Goal: Information Seeking & Learning: Find specific fact

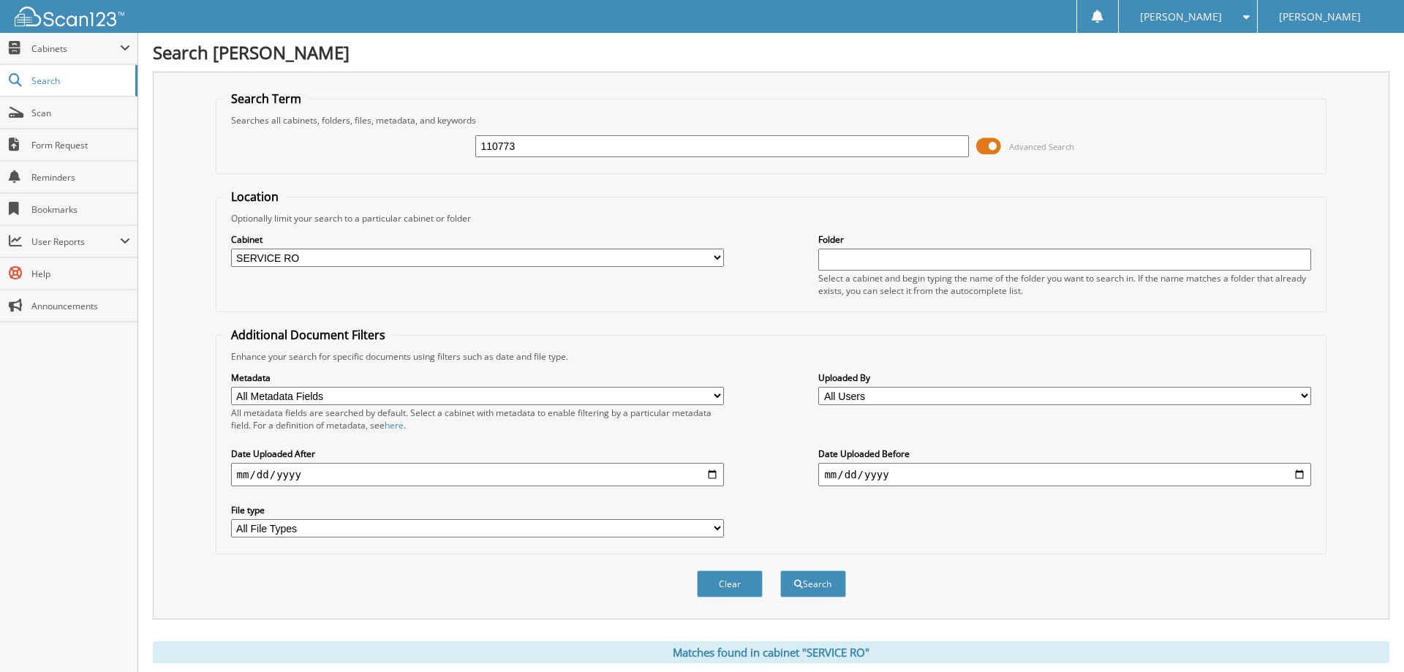
click at [520, 151] on input "110773" at bounding box center [721, 146] width 493 height 22
type input "115633"
click at [780, 570] on button "Search" at bounding box center [813, 583] width 66 height 27
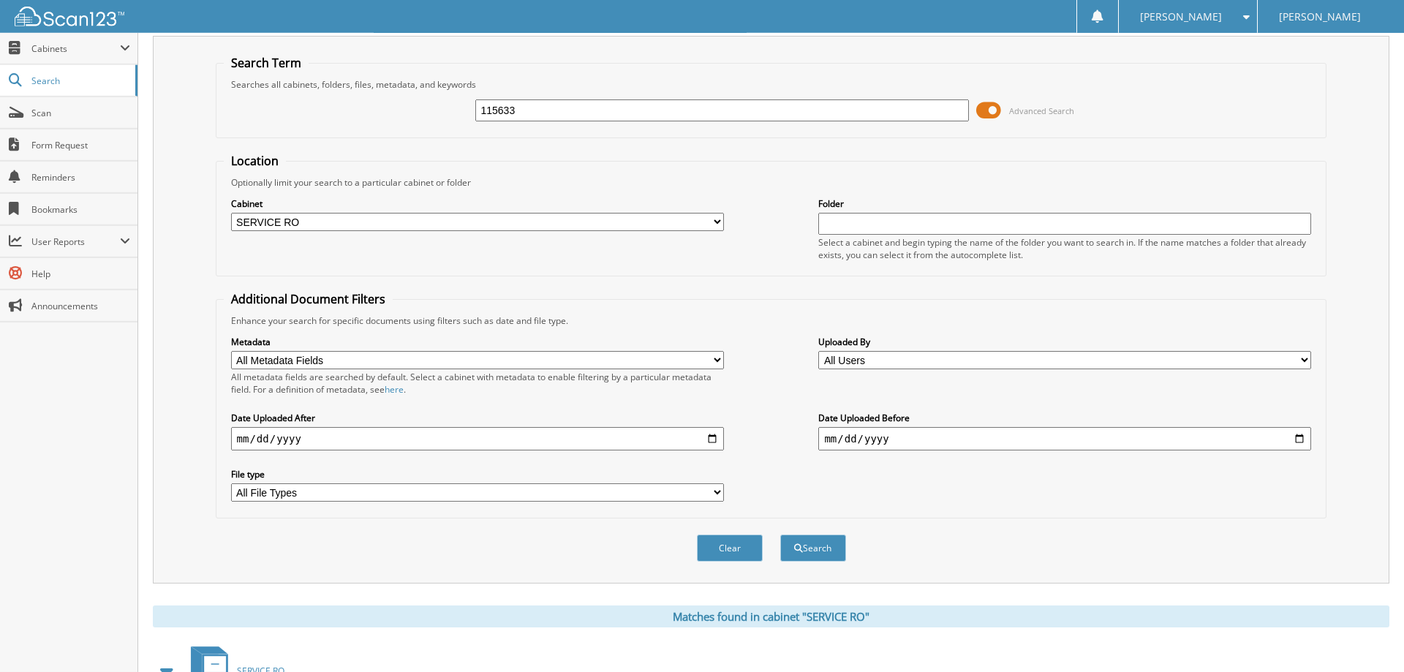
scroll to position [298, 0]
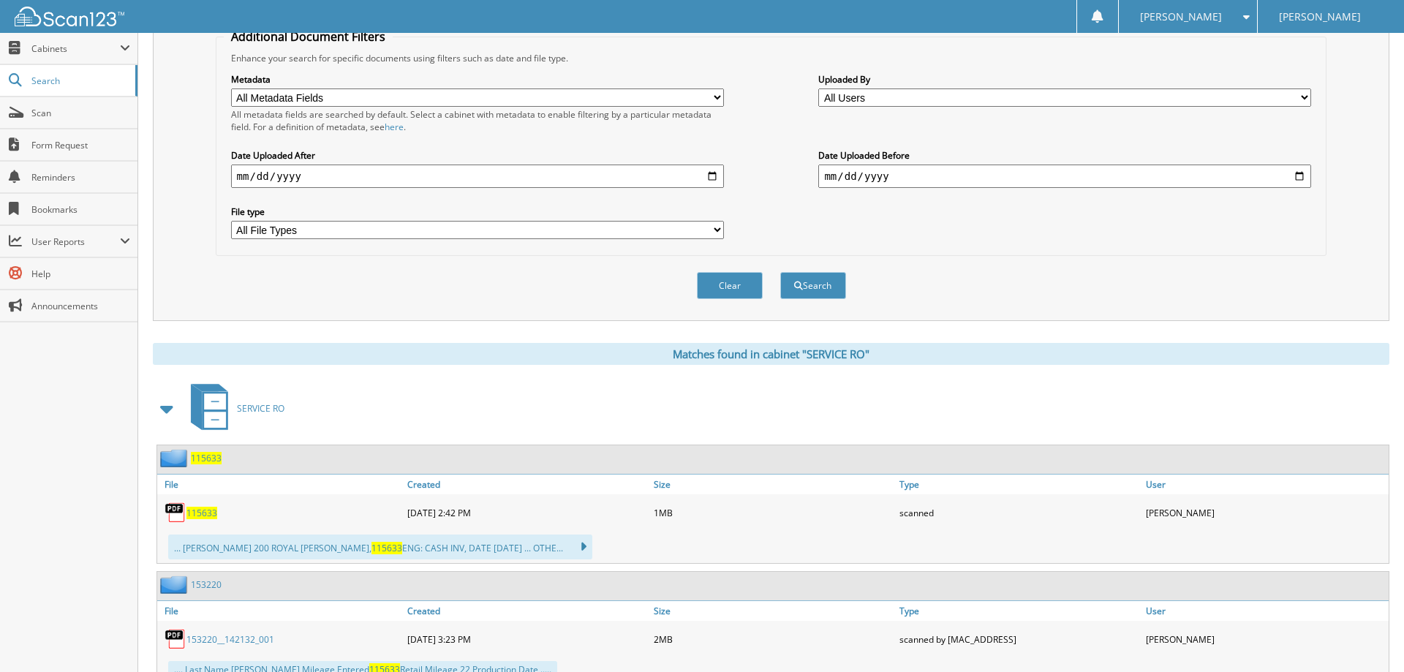
click at [200, 519] on span "115633" at bounding box center [201, 513] width 31 height 12
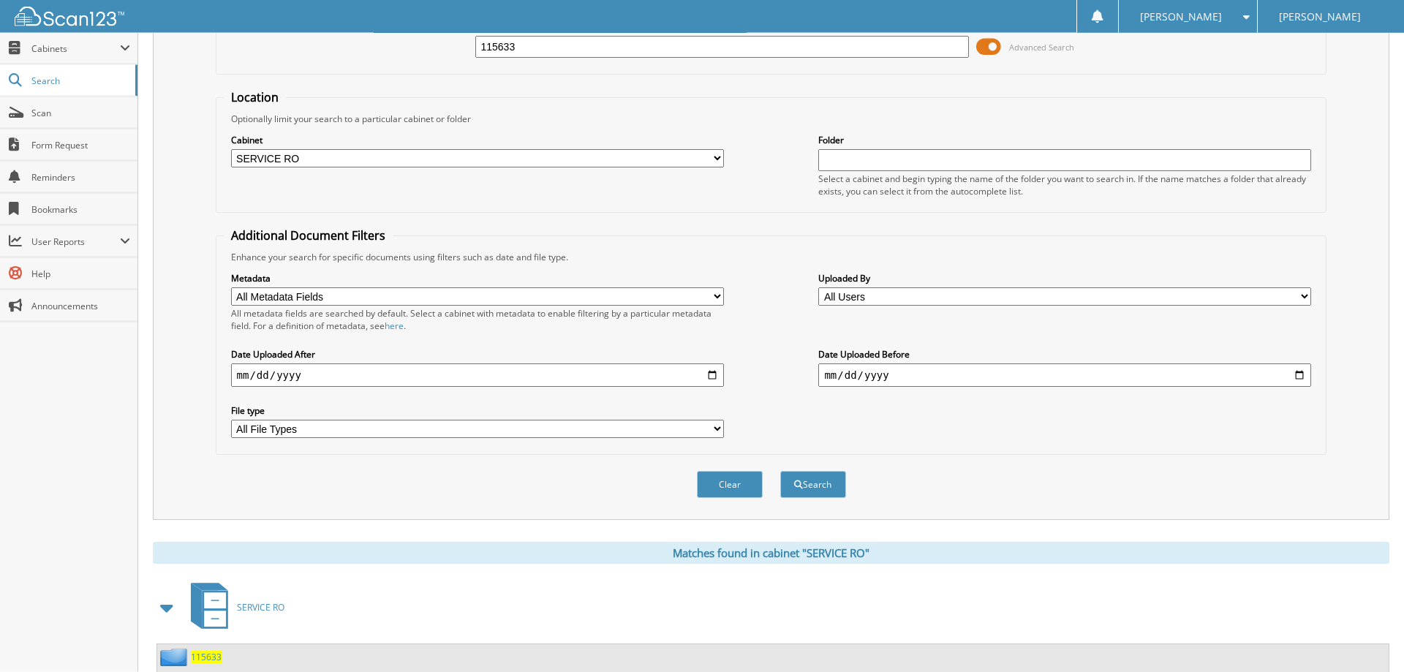
scroll to position [0, 0]
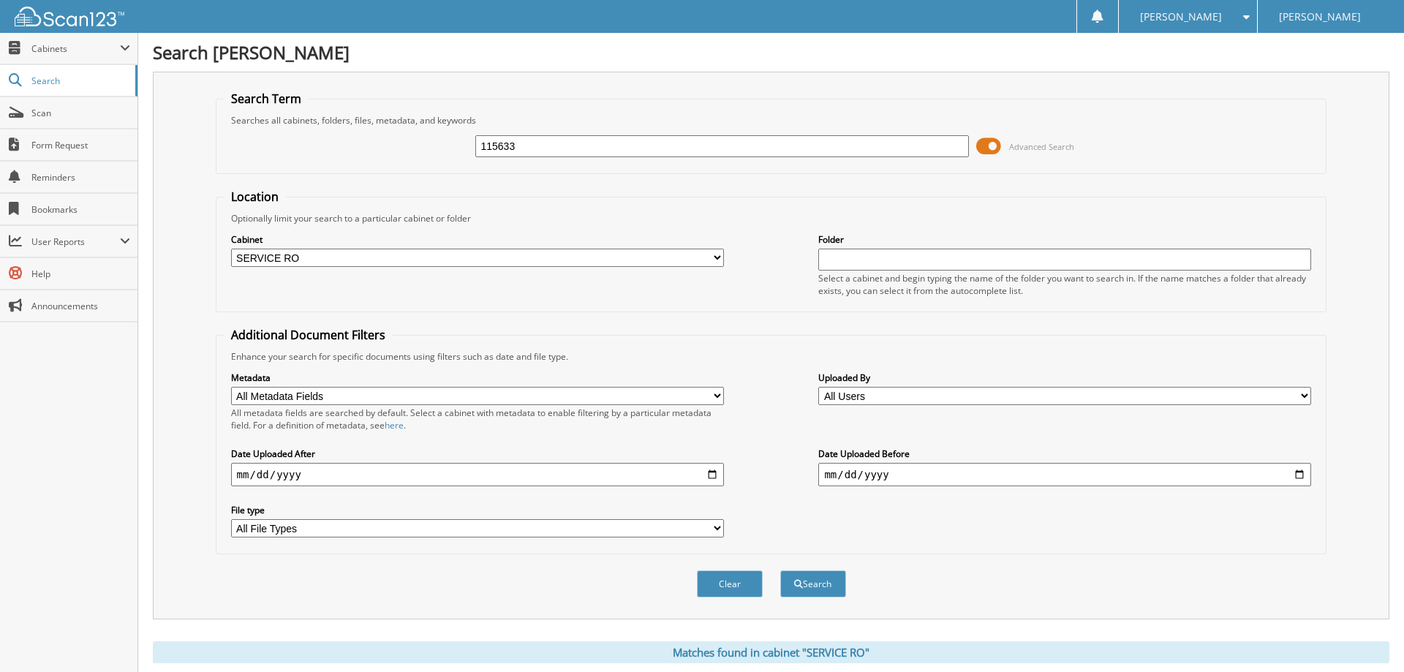
click at [538, 155] on input "115633" at bounding box center [721, 146] width 493 height 22
type input "116533"
click at [780, 570] on button "Search" at bounding box center [813, 583] width 66 height 27
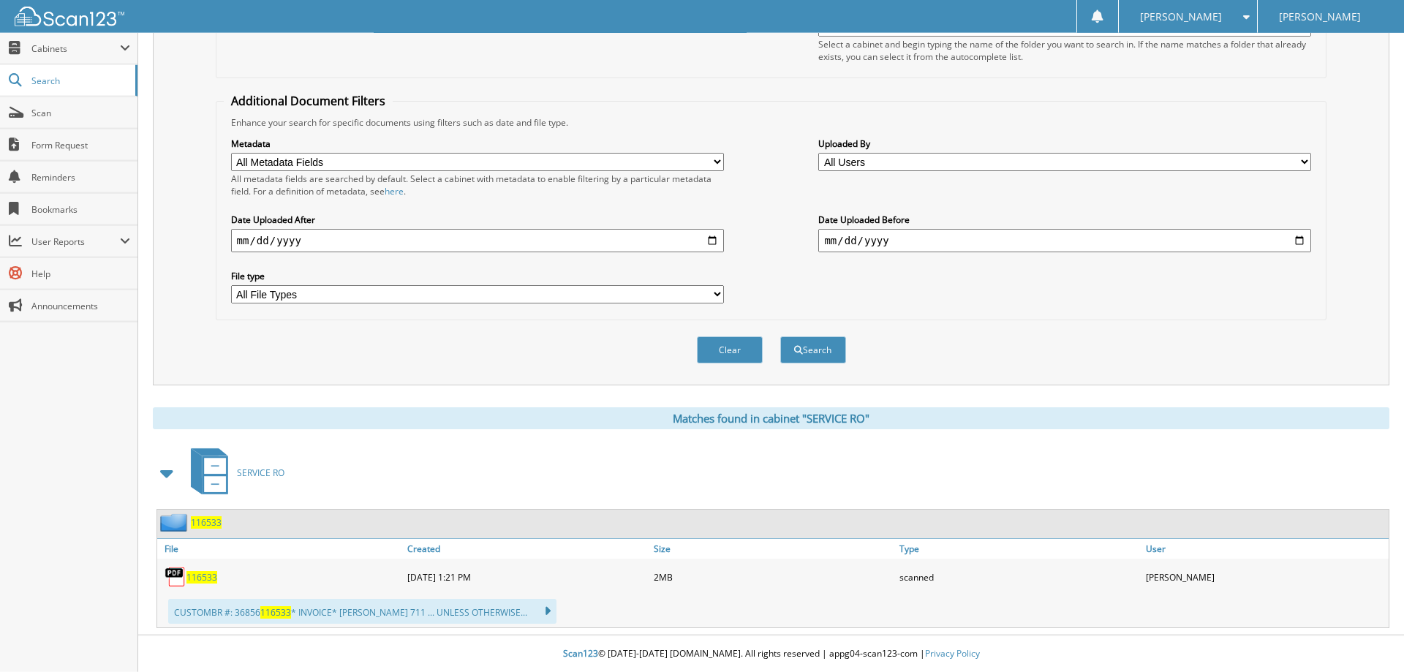
scroll to position [258, 0]
click at [207, 576] on span "116533" at bounding box center [201, 577] width 31 height 12
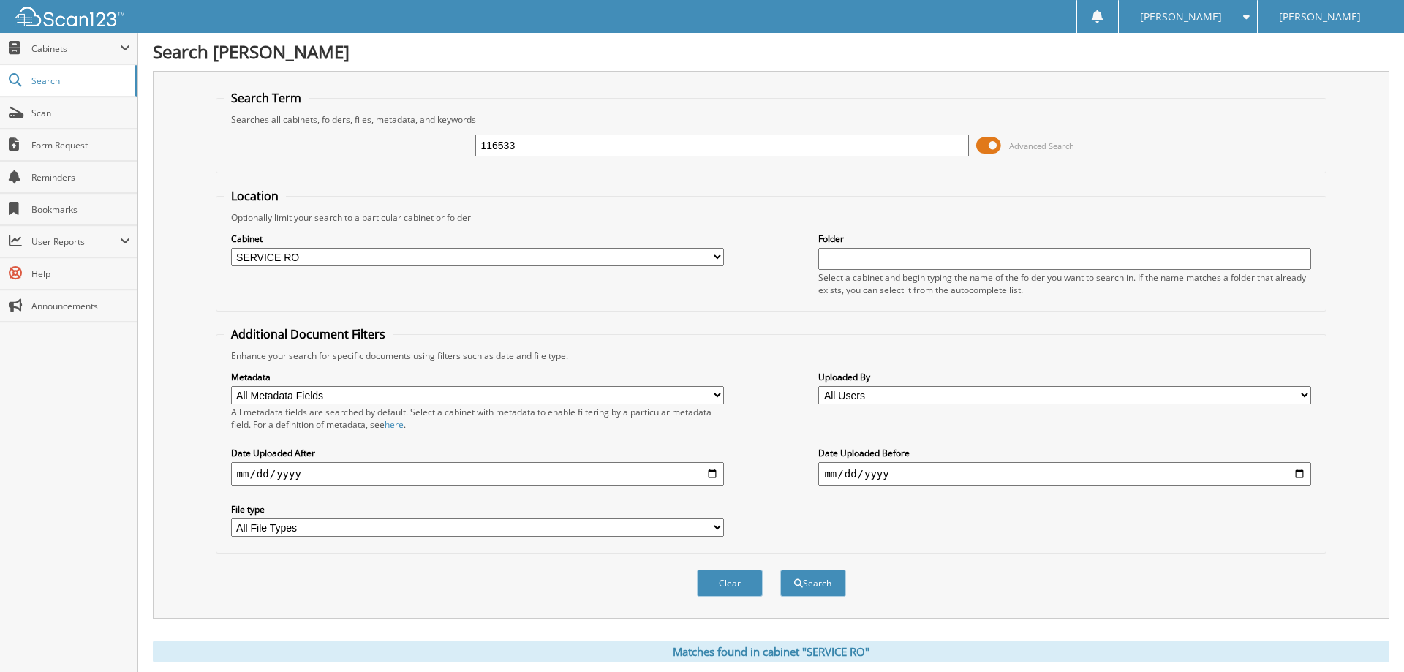
scroll to position [0, 0]
